Goal: Information Seeking & Learning: Learn about a topic

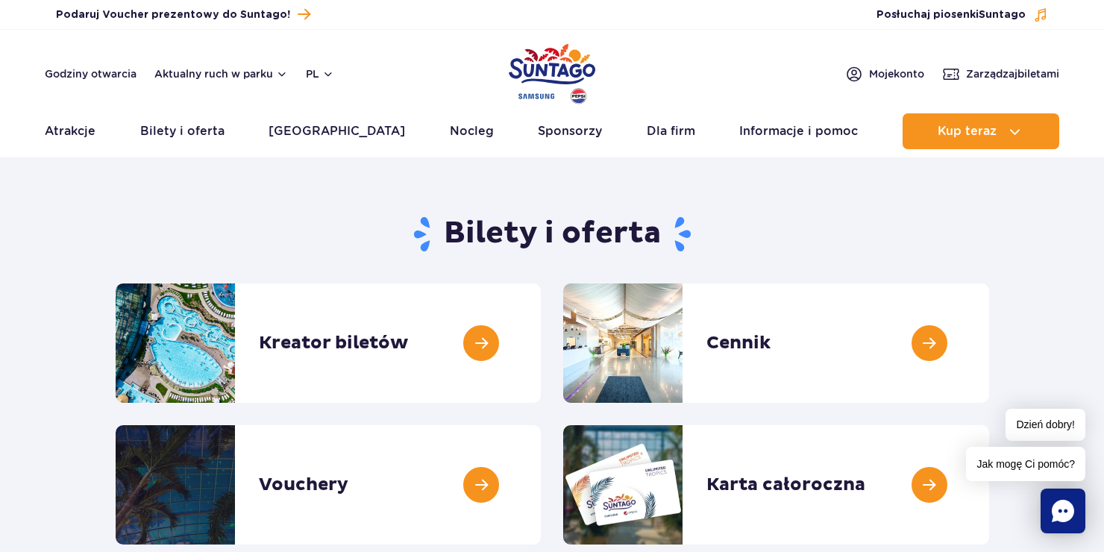
click at [774, 245] on h1 "Bilety i oferta" at bounding box center [553, 234] width 874 height 39
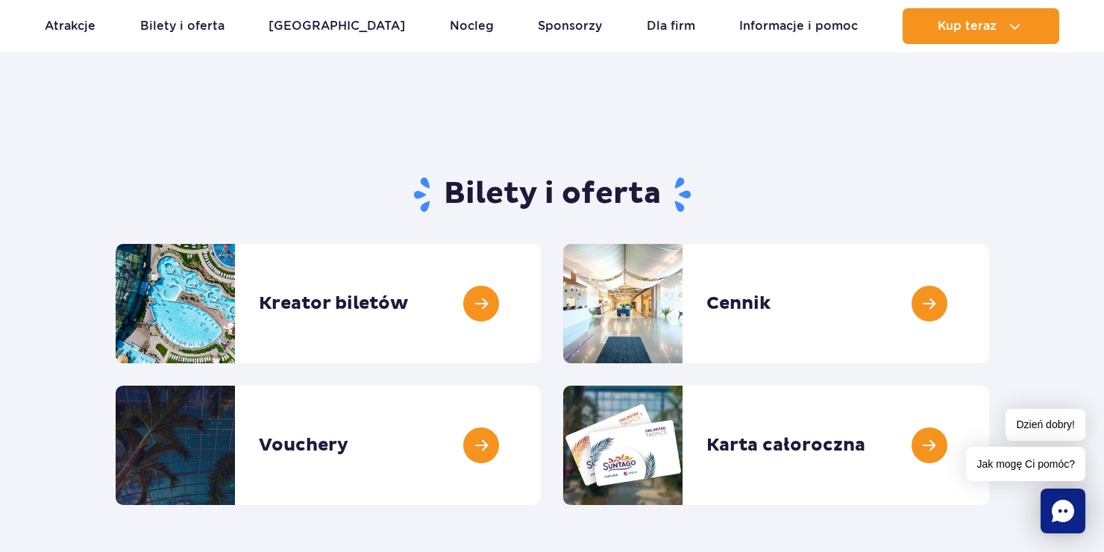
scroll to position [75, 0]
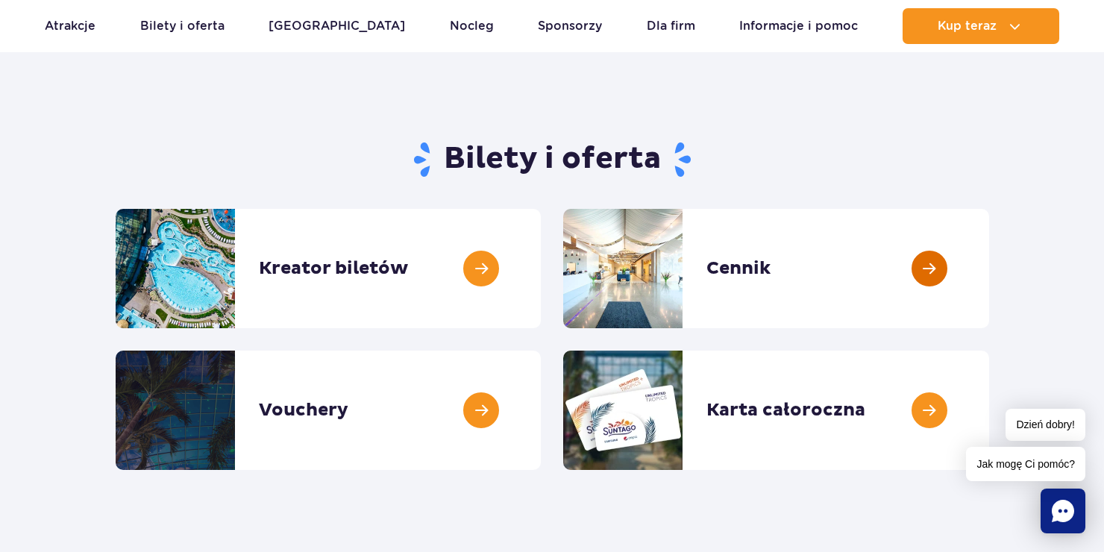
click at [989, 289] on link at bounding box center [989, 268] width 0 height 119
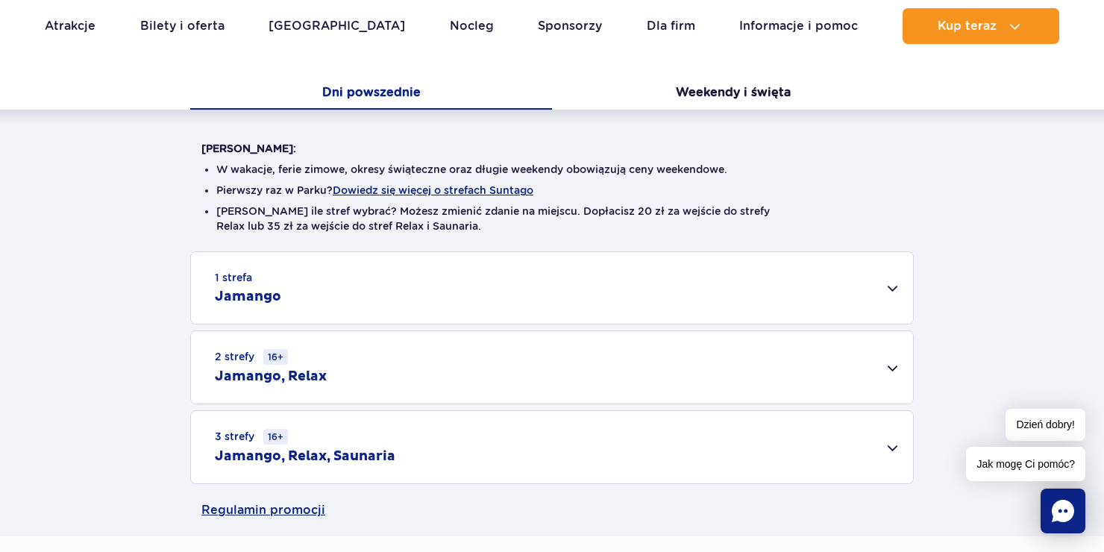
scroll to position [373, 0]
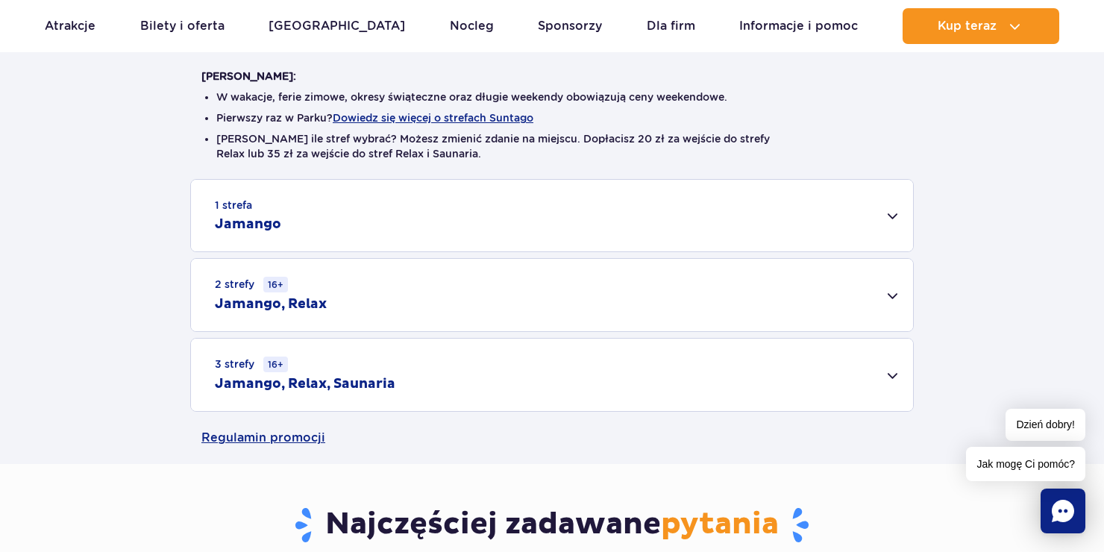
click at [887, 373] on div "3 strefy 16+ Jamango, Relax, Saunaria" at bounding box center [552, 375] width 722 height 72
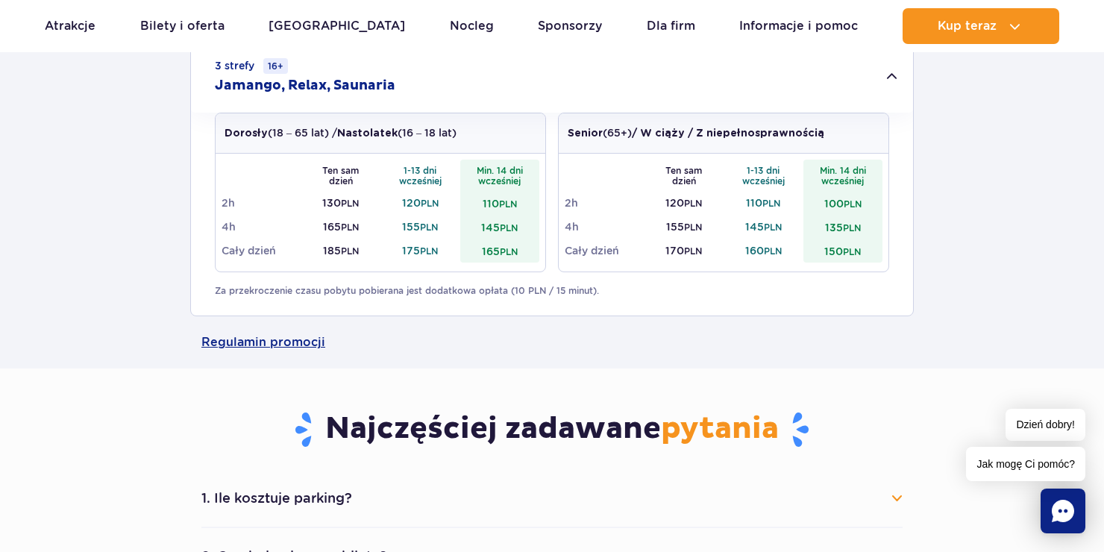
scroll to position [597, 0]
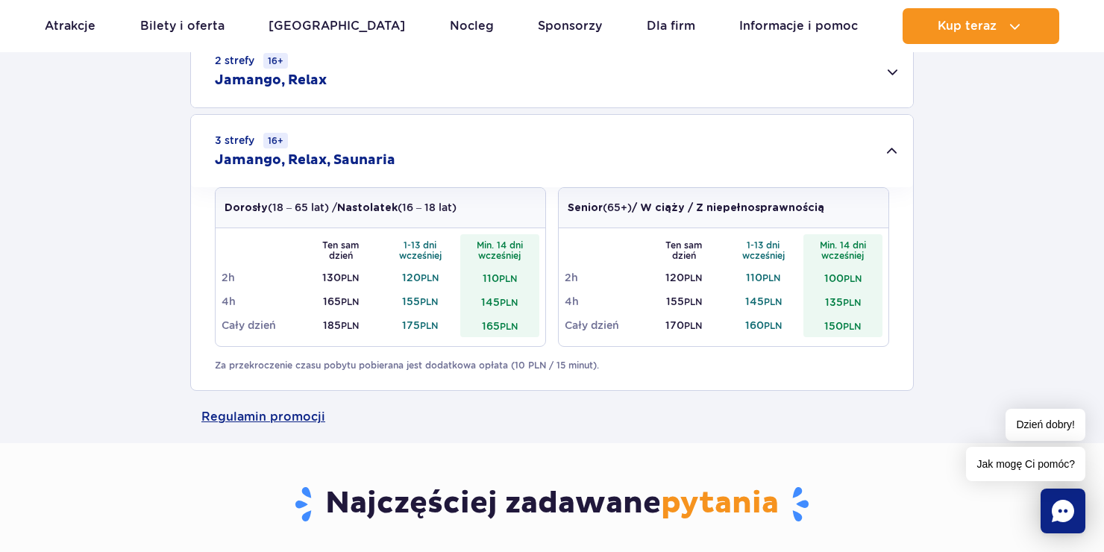
click at [820, 388] on div "Dorosły (18 – 65 lat) / Nastolatek (16 – 18 lat) Ten sam dzień 1-13 dni wcześni…" at bounding box center [552, 288] width 722 height 203
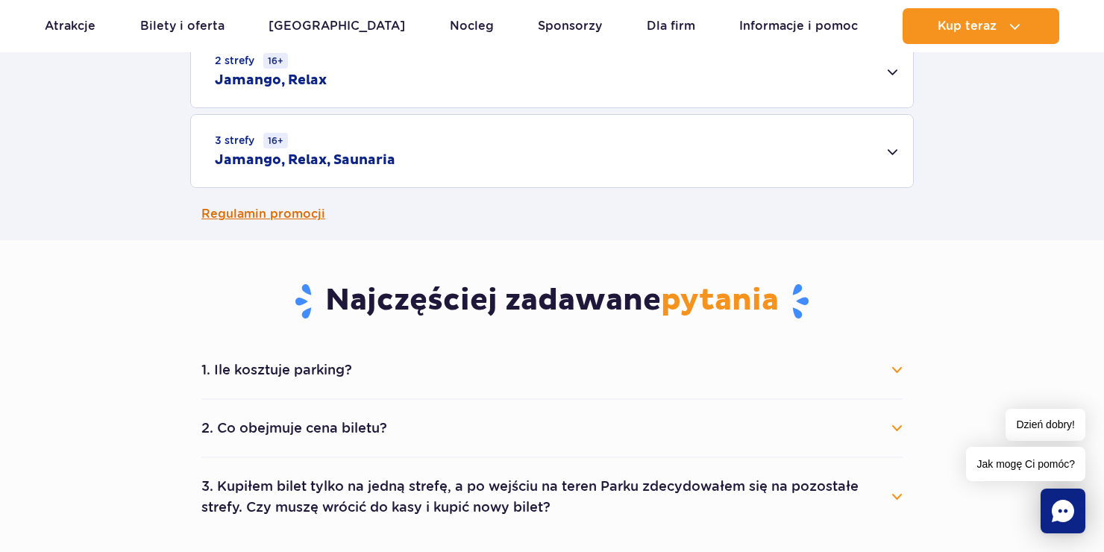
click at [724, 219] on link "Regulamin promocji" at bounding box center [551, 214] width 701 height 52
click at [117, 113] on div "1 strefa Jamango Dorosły (18 – 65 lat) / Nastolatek (16 – 18 lat) Ten sam dzień…" at bounding box center [552, 71] width 1104 height 233
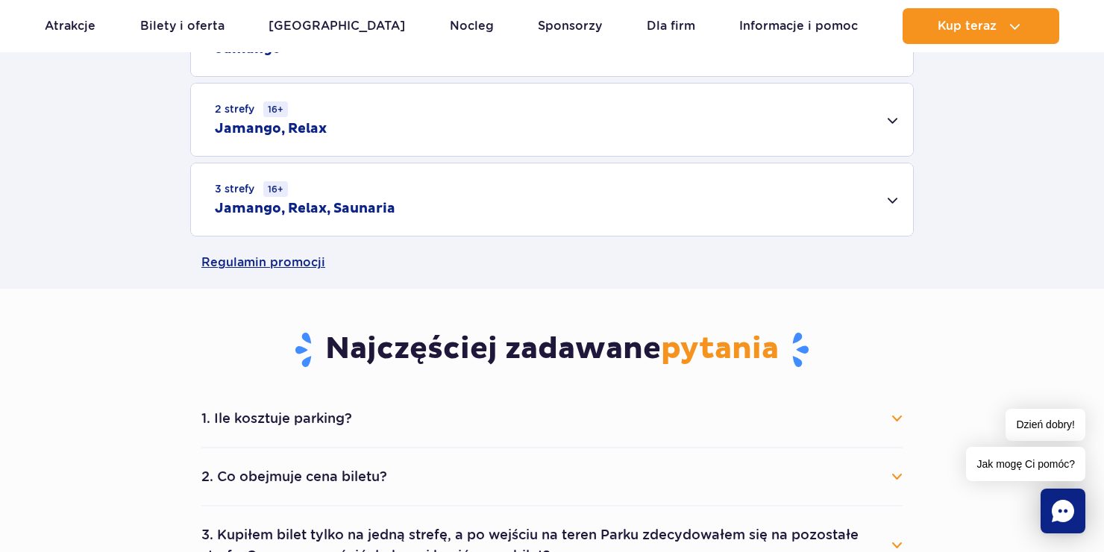
scroll to position [522, 0]
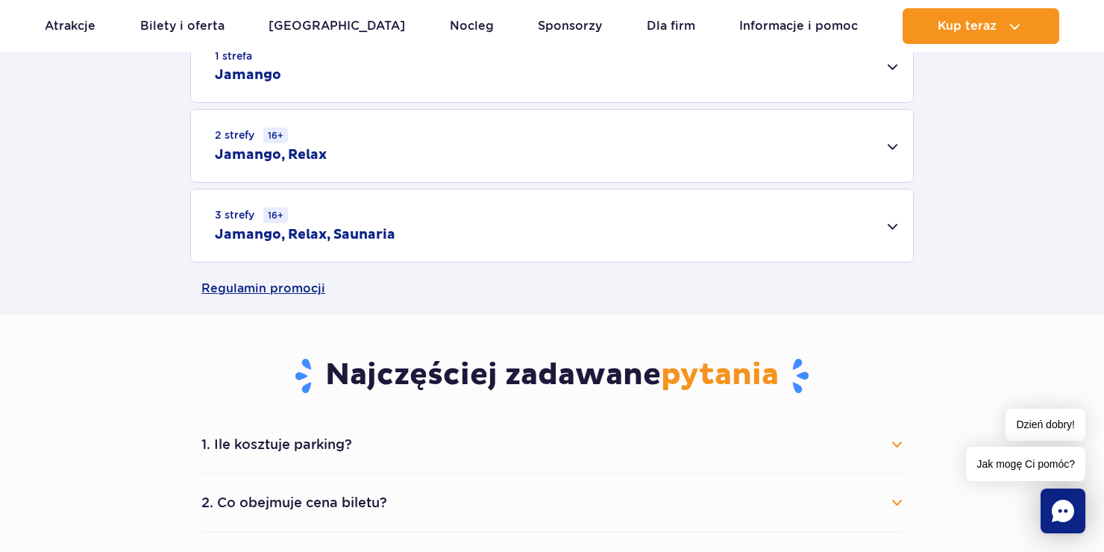
click at [886, 221] on div "3 strefy 16+ Jamango, Relax, Saunaria" at bounding box center [552, 225] width 722 height 72
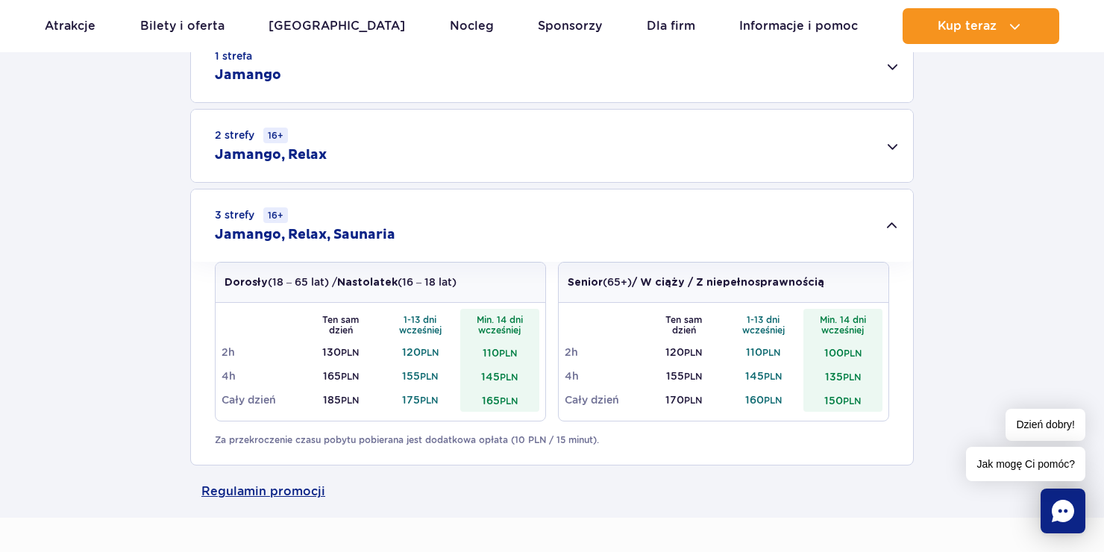
scroll to position [597, 0]
